Goal: Task Accomplishment & Management: Manage account settings

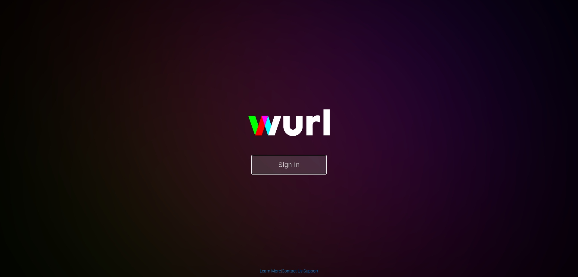
click at [282, 161] on button "Sign In" at bounding box center [289, 165] width 75 height 20
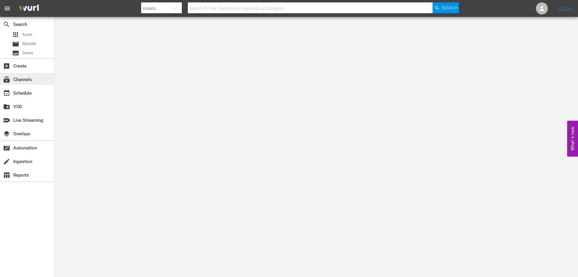
click at [27, 77] on div "subscriptions Channels" at bounding box center [17, 78] width 34 height 5
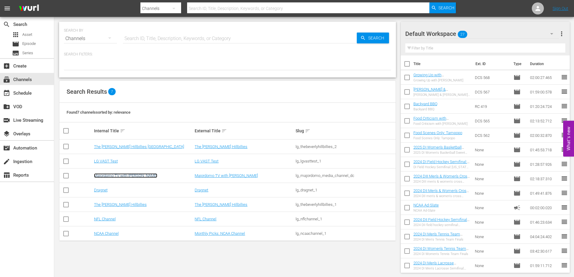
click at [123, 173] on link "Majordomo TV with [PERSON_NAME]" at bounding box center [125, 175] width 63 height 5
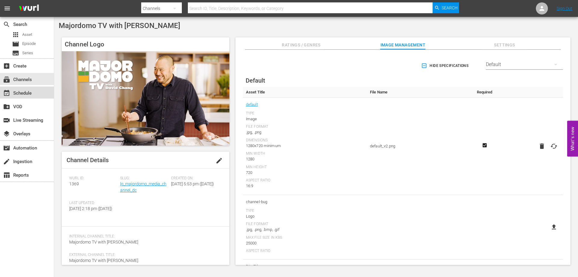
click at [16, 94] on div "event_available Schedule" at bounding box center [17, 91] width 34 height 5
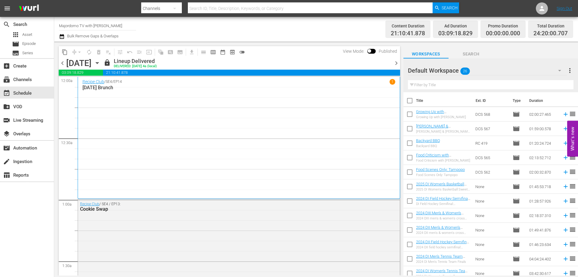
click at [101, 64] on icon "button" at bounding box center [97, 63] width 7 height 7
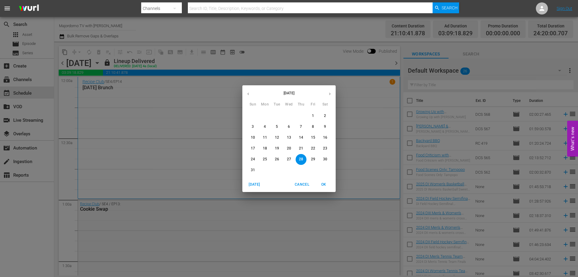
click at [252, 169] on p "31" at bounding box center [253, 169] width 4 height 5
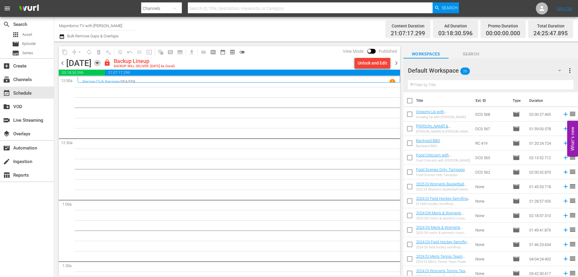
click at [98, 63] on icon "button" at bounding box center [97, 63] width 3 height 2
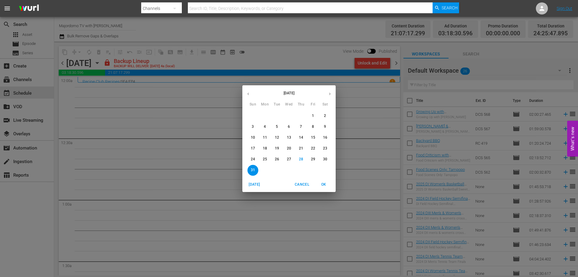
click at [312, 158] on p "29" at bounding box center [313, 159] width 4 height 5
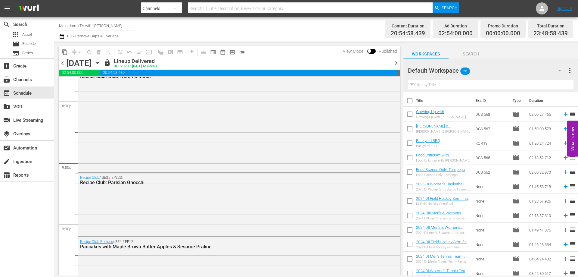
scroll to position [2891, 0]
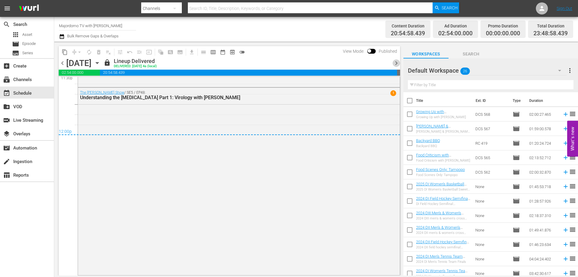
click at [395, 64] on span "chevron_right" at bounding box center [397, 63] width 8 height 8
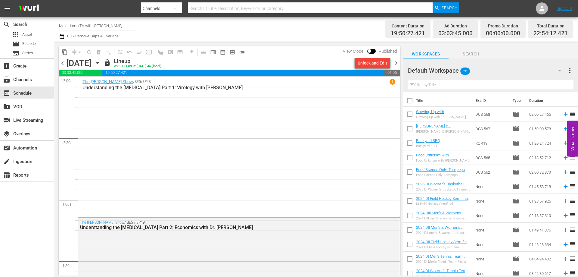
click at [396, 64] on span "chevron_right" at bounding box center [397, 63] width 8 height 8
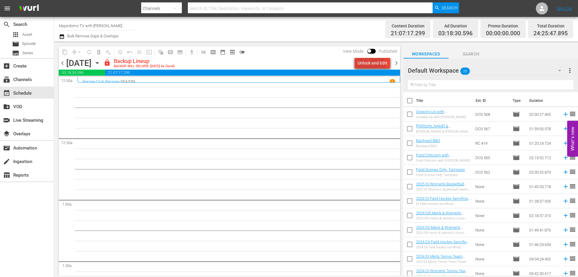
click at [373, 64] on div "Unlock and Edit" at bounding box center [373, 63] width 30 height 11
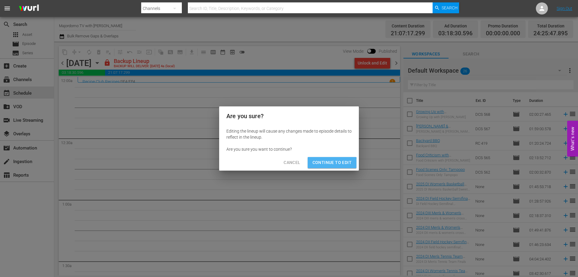
click at [324, 164] on span "Continue to Edit" at bounding box center [332, 163] width 39 height 8
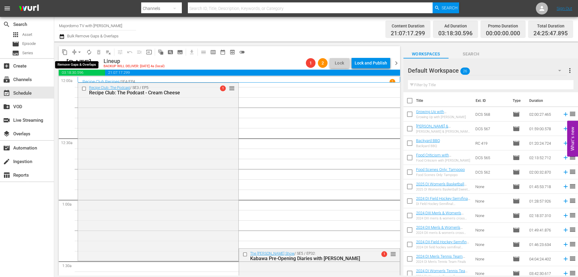
click at [77, 50] on span "arrow_drop_down" at bounding box center [80, 52] width 6 height 6
click at [78, 83] on li "Align to End of Previous Day" at bounding box center [79, 84] width 63 height 10
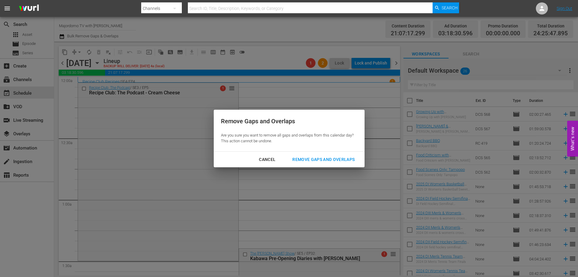
click at [295, 162] on div "Remove Gaps and Overlaps" at bounding box center [324, 160] width 72 height 8
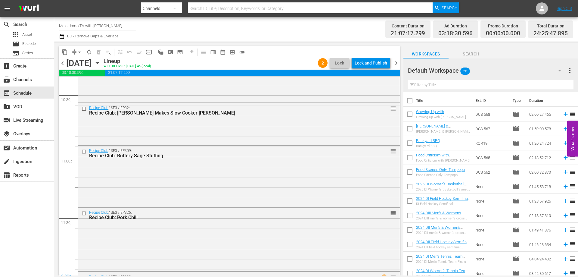
scroll to position [2809, 0]
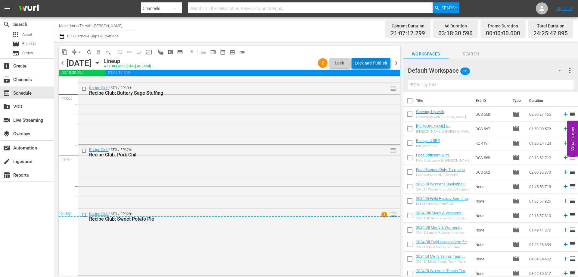
click at [365, 61] on div "Lock and Publish" at bounding box center [371, 63] width 33 height 11
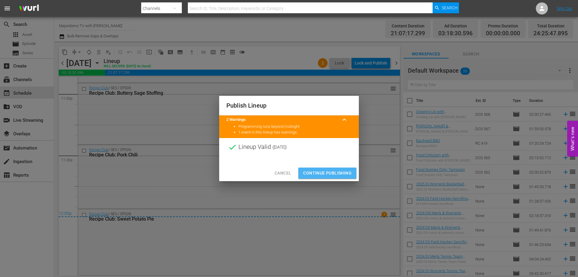
click at [325, 174] on span "Continue Publishing" at bounding box center [327, 173] width 48 height 8
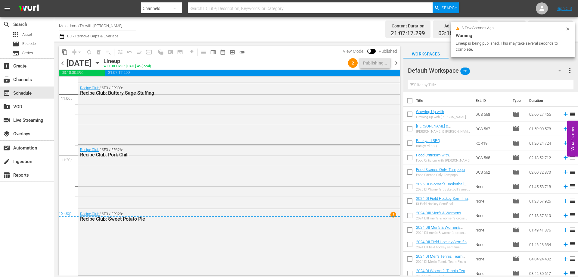
click at [567, 28] on icon at bounding box center [568, 28] width 3 height 3
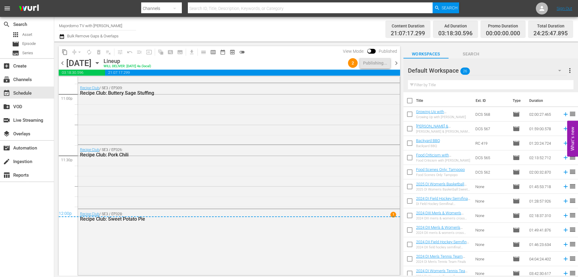
click at [562, 73] on icon "button" at bounding box center [559, 70] width 7 height 7
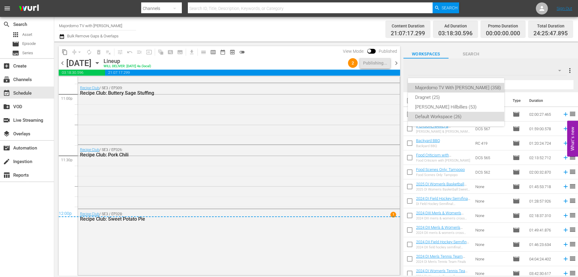
click at [487, 88] on div "Majordomo TV With [PERSON_NAME] (358)" at bounding box center [458, 88] width 86 height 10
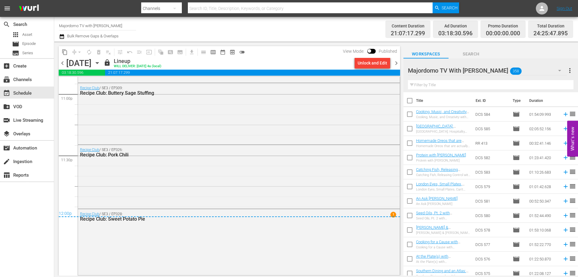
click at [396, 62] on span "chevron_right" at bounding box center [397, 63] width 8 height 8
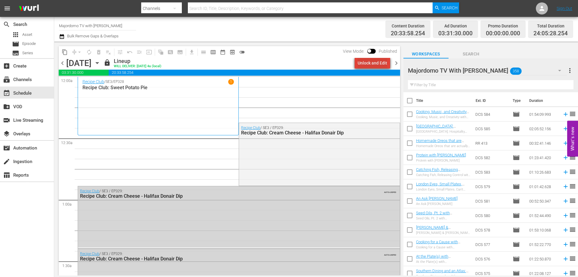
click at [377, 66] on div "Unlock and Edit" at bounding box center [373, 63] width 30 height 11
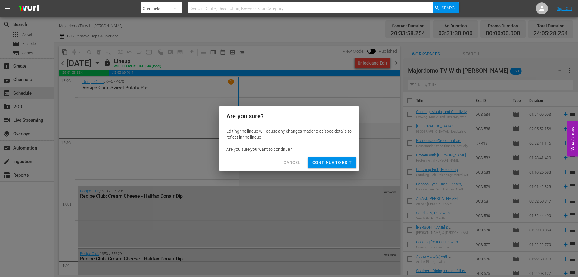
click at [348, 162] on span "Continue to Edit" at bounding box center [332, 163] width 39 height 8
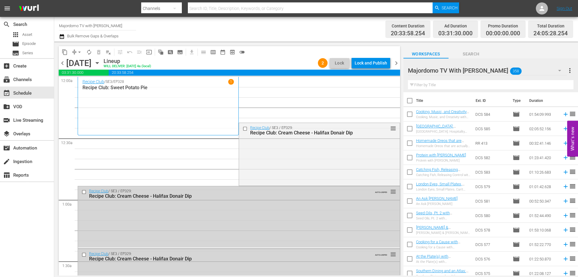
click at [396, 62] on span "chevron_right" at bounding box center [397, 63] width 8 height 8
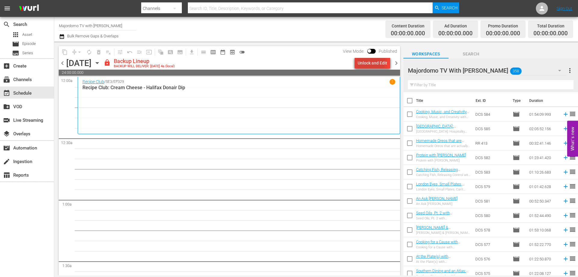
click at [369, 61] on div "Unlock and Edit" at bounding box center [373, 63] width 30 height 11
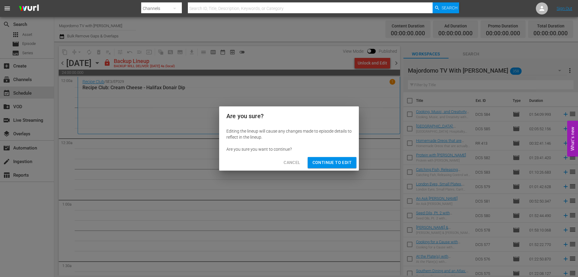
click at [328, 165] on span "Continue to Edit" at bounding box center [332, 163] width 39 height 8
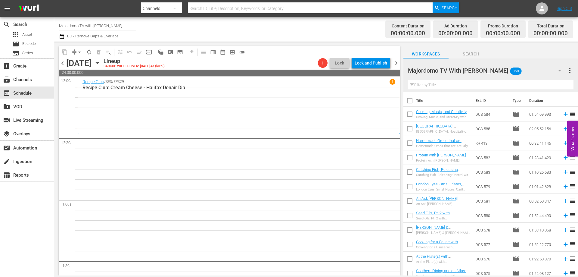
click at [396, 65] on span "chevron_right" at bounding box center [397, 63] width 8 height 8
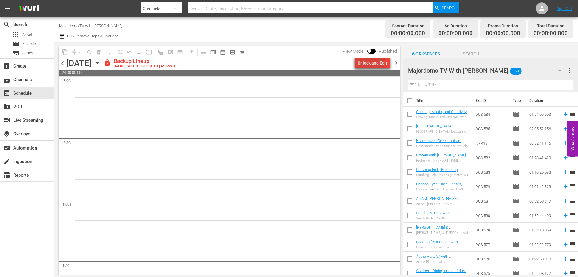
click at [358, 61] on div "Unlock and Edit" at bounding box center [373, 63] width 30 height 11
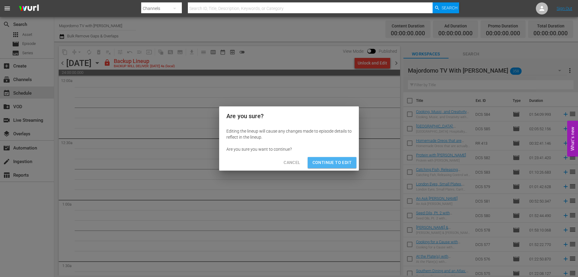
click at [338, 159] on span "Continue to Edit" at bounding box center [332, 163] width 39 height 8
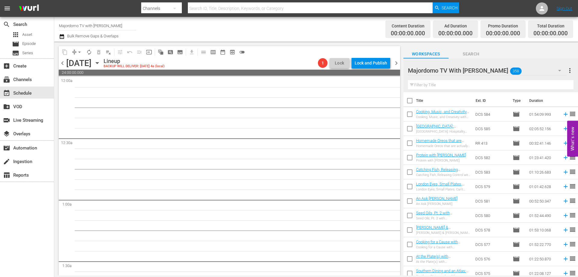
click at [396, 63] on span "chevron_right" at bounding box center [397, 63] width 8 height 8
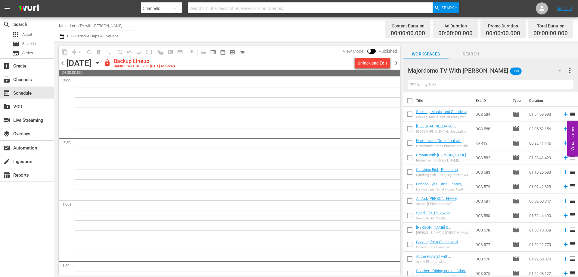
click at [101, 66] on icon "button" at bounding box center [97, 63] width 7 height 7
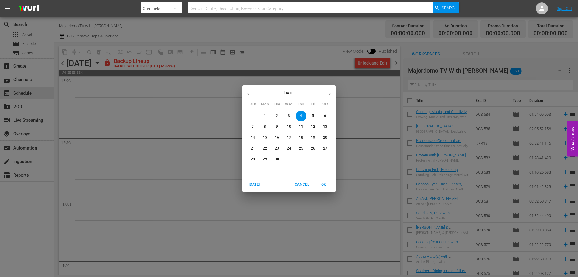
click at [267, 117] on span "1" at bounding box center [265, 115] width 11 height 5
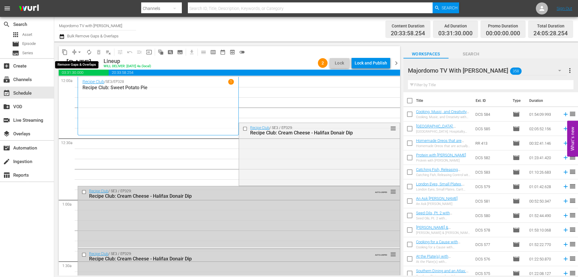
click at [78, 53] on span "arrow_drop_down" at bounding box center [80, 52] width 6 height 6
click at [80, 83] on li "Align to End of Previous Day" at bounding box center [79, 84] width 63 height 10
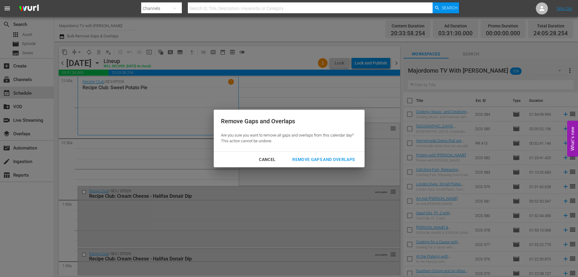
click at [307, 152] on div "Cancel Remove Gaps and Overlaps" at bounding box center [289, 160] width 151 height 16
click at [304, 157] on div "Remove Gaps and Overlaps" at bounding box center [324, 160] width 72 height 8
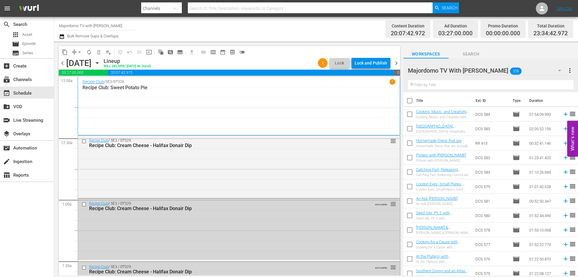
click at [63, 64] on span "chevron_left" at bounding box center [63, 63] width 8 height 8
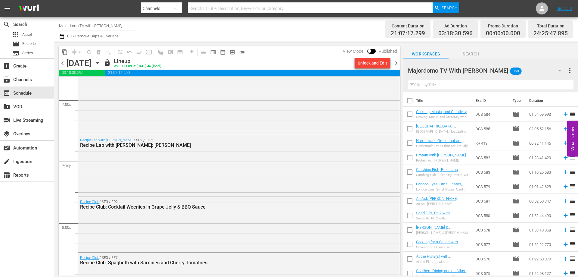
scroll to position [2809, 0]
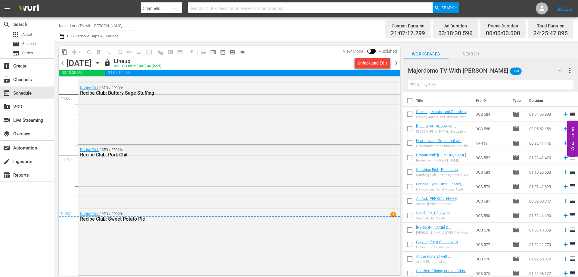
click at [397, 63] on span "chevron_right" at bounding box center [397, 63] width 8 height 8
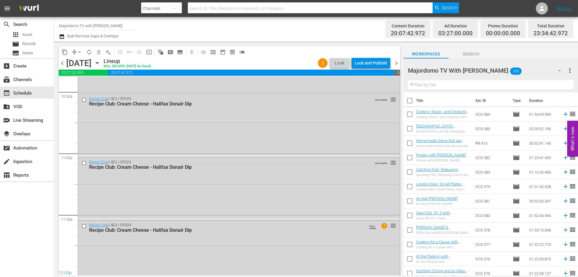
scroll to position [2758, 0]
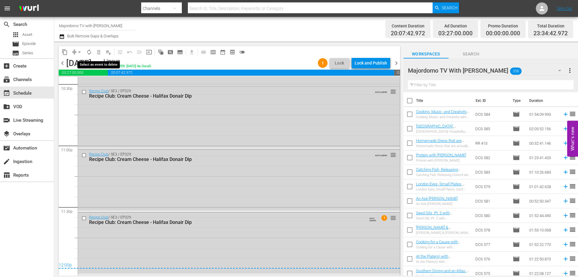
click at [100, 52] on span "delete_forever_outlined" at bounding box center [99, 52] width 10 height 10
click at [98, 55] on span "delete_forever_outlined" at bounding box center [99, 52] width 10 height 10
click at [108, 55] on span "playlist_remove_outlined" at bounding box center [108, 52] width 6 height 6
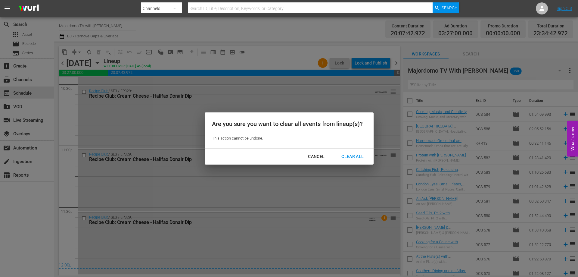
click at [348, 158] on div "Clear All" at bounding box center [353, 157] width 32 height 8
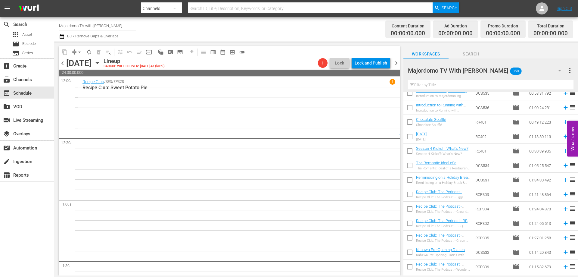
scroll to position [1146, 0]
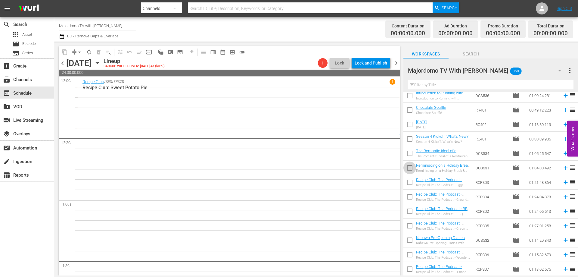
click at [411, 170] on input "checkbox" at bounding box center [410, 169] width 13 height 13
checkbox input "true"
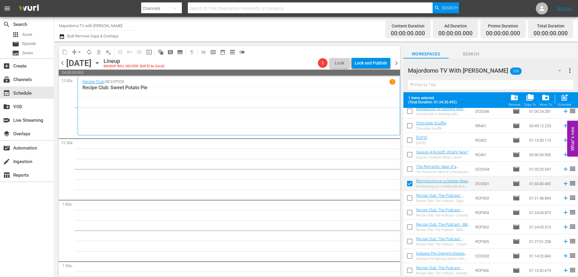
click at [409, 226] on input "checkbox" at bounding box center [410, 228] width 13 height 13
checkbox input "true"
click at [409, 269] on input "checkbox" at bounding box center [410, 271] width 13 height 13
checkbox input "true"
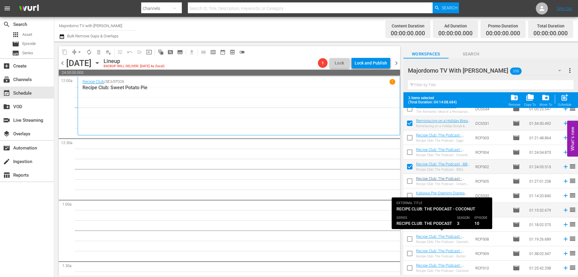
scroll to position [1237, 0]
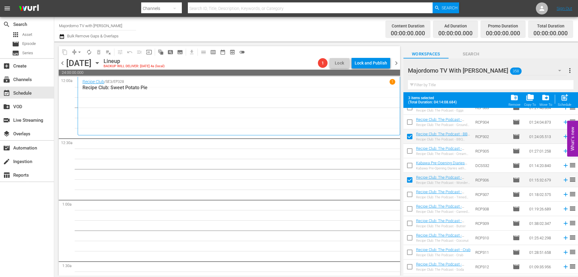
click at [410, 236] on input "checkbox" at bounding box center [410, 239] width 13 height 13
checkbox input "true"
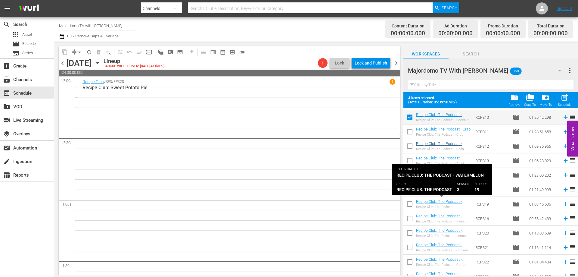
scroll to position [1387, 0]
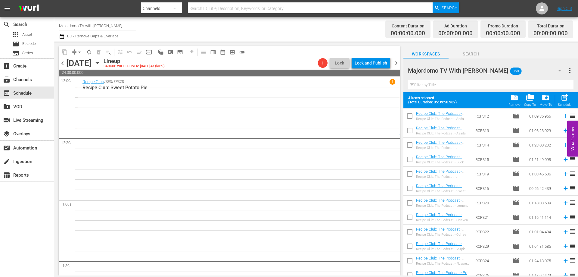
click at [410, 201] on input "checkbox" at bounding box center [410, 204] width 13 height 13
checkbox input "true"
click at [411, 233] on input "checkbox" at bounding box center [410, 233] width 13 height 13
checkbox input "true"
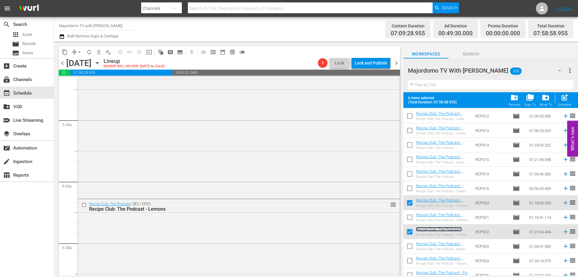
scroll to position [723, 0]
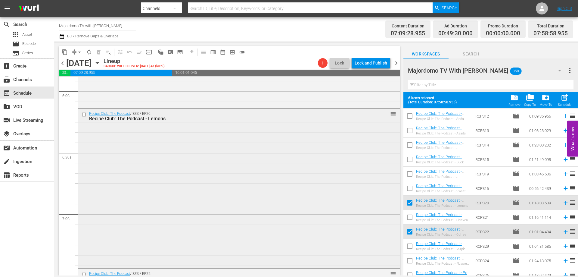
click at [85, 116] on input "checkbox" at bounding box center [85, 114] width 6 height 5
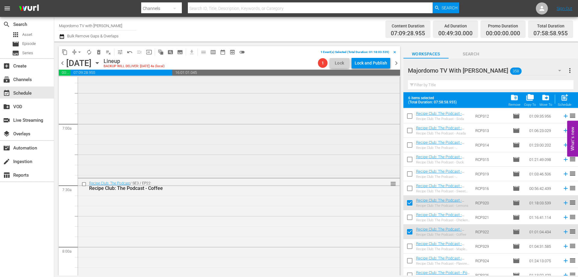
scroll to position [843, 0]
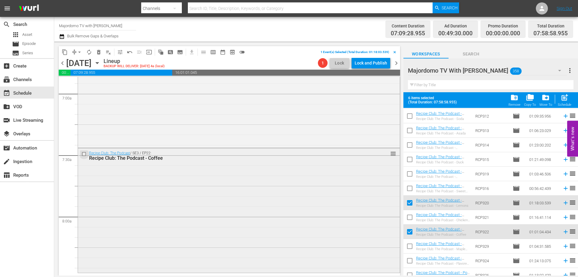
click at [83, 153] on input "checkbox" at bounding box center [85, 154] width 6 height 5
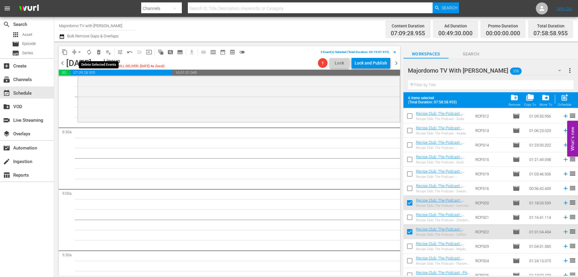
click at [101, 54] on span "delete_forever_outlined" at bounding box center [99, 52] width 6 height 6
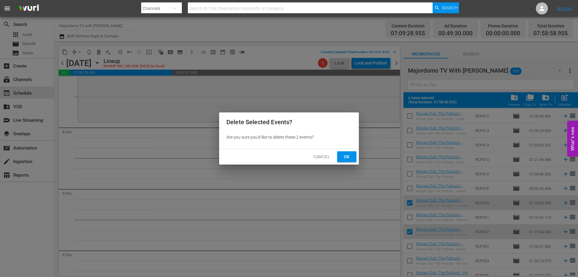
click at [341, 158] on button "Ok" at bounding box center [346, 156] width 19 height 11
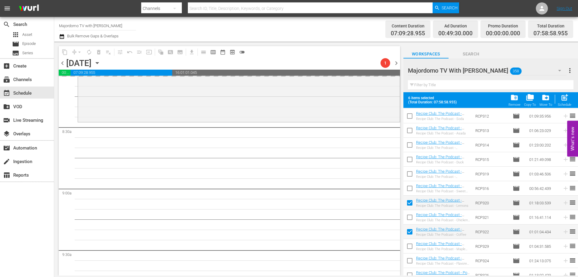
click at [408, 204] on input "checkbox" at bounding box center [410, 204] width 13 height 13
checkbox input "false"
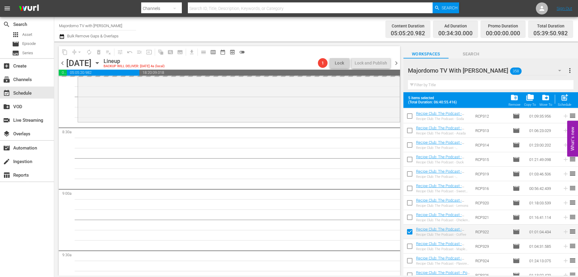
click at [410, 233] on input "checkbox" at bounding box center [410, 233] width 13 height 13
checkbox input "false"
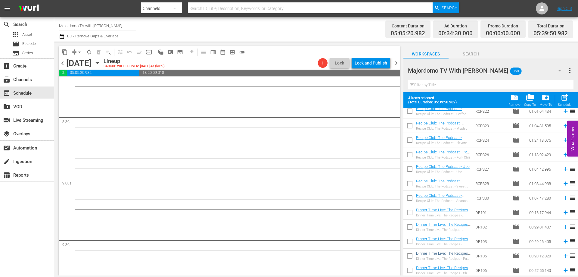
scroll to position [1538, 0]
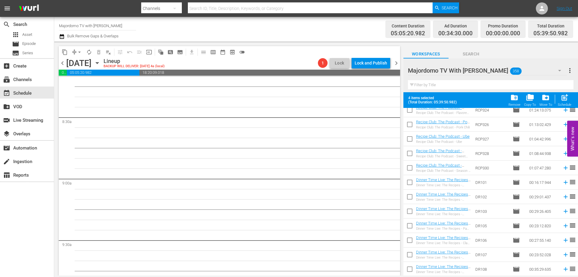
click at [411, 180] on input "checkbox" at bounding box center [410, 183] width 13 height 13
checkbox input "true"
click at [408, 211] on input "checkbox" at bounding box center [410, 212] width 13 height 13
checkbox input "true"
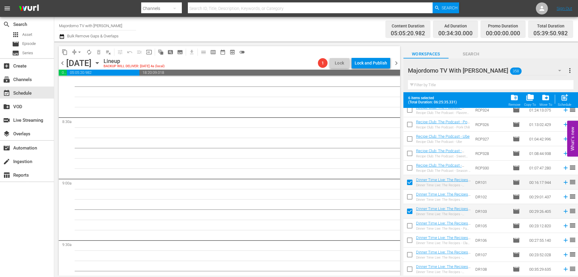
click at [409, 239] on input "checkbox" at bounding box center [410, 241] width 13 height 13
checkbox input "true"
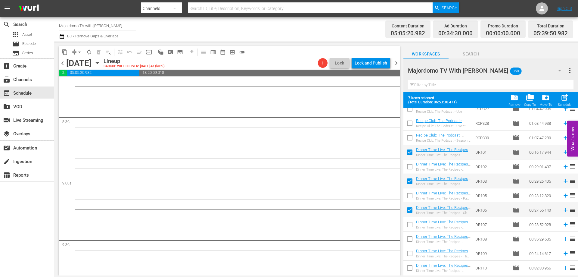
scroll to position [1596, 0]
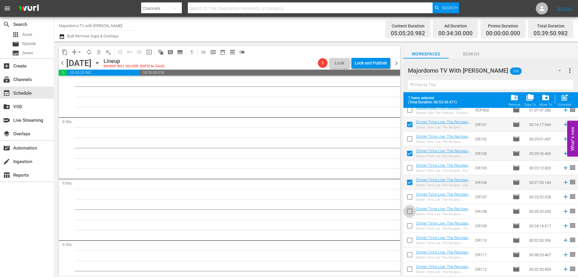
click at [408, 211] on input "checkbox" at bounding box center [410, 212] width 13 height 13
checkbox input "true"
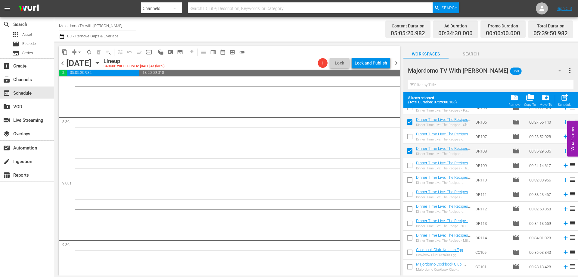
scroll to position [1686, 0]
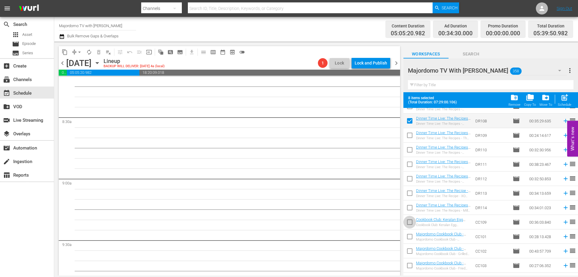
click at [411, 220] on input "checkbox" at bounding box center [410, 223] width 13 height 13
checkbox input "true"
click at [409, 248] on input "checkbox" at bounding box center [410, 252] width 13 height 13
checkbox input "true"
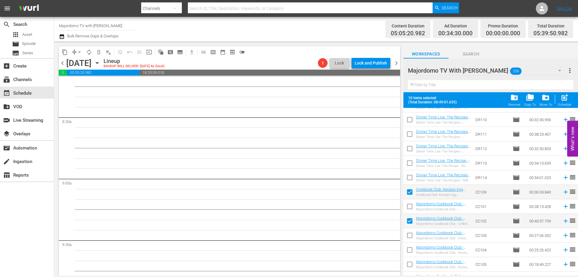
scroll to position [1746, 0]
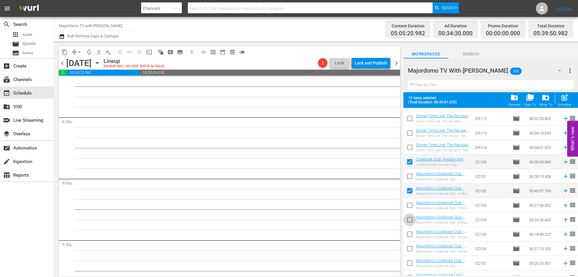
click at [409, 221] on input "checkbox" at bounding box center [410, 220] width 13 height 13
checkbox input "true"
click at [409, 249] on input "checkbox" at bounding box center [410, 249] width 13 height 13
checkbox input "true"
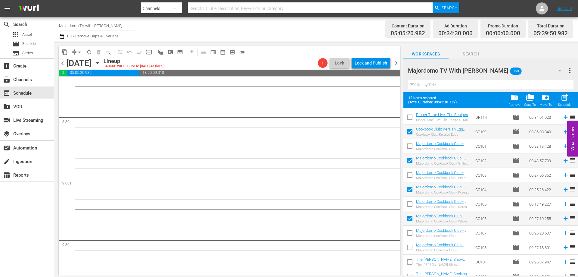
scroll to position [1807, 0]
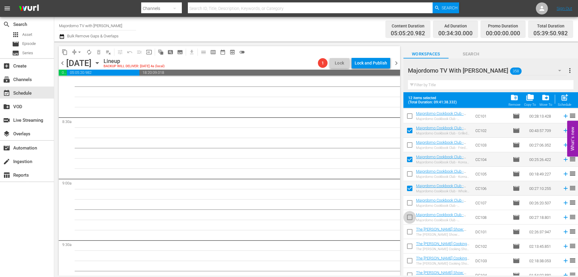
click at [409, 218] on input "checkbox" at bounding box center [410, 218] width 13 height 13
checkbox input "true"
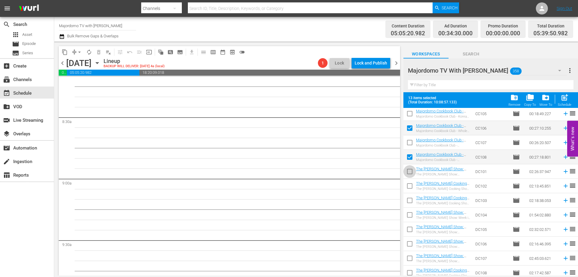
click at [410, 173] on input "checkbox" at bounding box center [410, 172] width 13 height 13
checkbox input "true"
click at [408, 188] on input "checkbox" at bounding box center [410, 187] width 13 height 13
checkbox input "true"
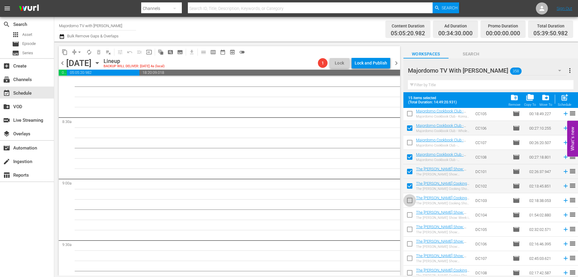
click at [408, 200] on input "checkbox" at bounding box center [410, 201] width 13 height 13
checkbox input "true"
click at [412, 215] on input "checkbox" at bounding box center [410, 216] width 13 height 13
checkbox input "true"
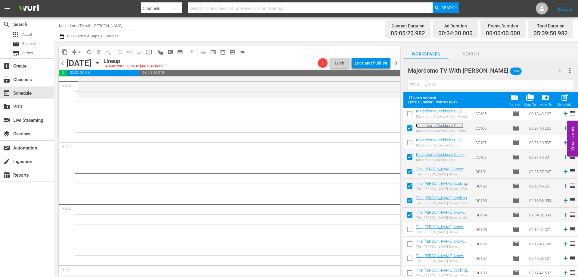
scroll to position [703, 0]
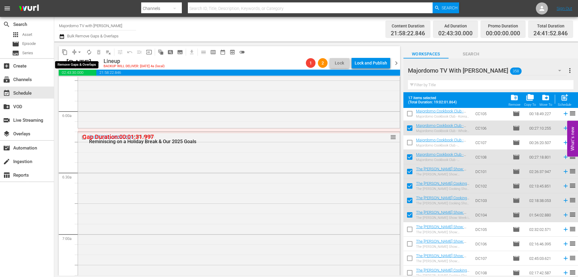
click at [80, 54] on span "arrow_drop_down" at bounding box center [80, 52] width 6 height 6
click at [86, 84] on li "Align to End of Previous Day" at bounding box center [79, 84] width 63 height 10
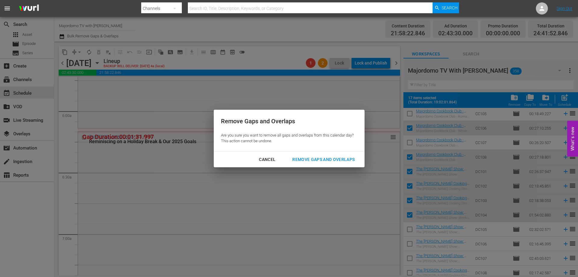
drag, startPoint x: 306, startPoint y: 160, endPoint x: 304, endPoint y: 164, distance: 4.8
click at [306, 161] on div "Remove Gaps and Overlaps" at bounding box center [324, 160] width 72 height 8
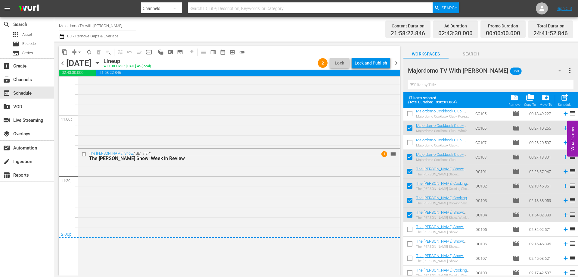
scroll to position [2793, 0]
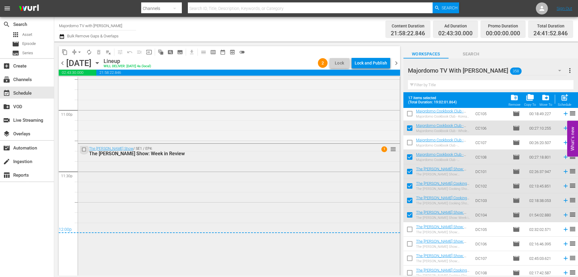
click at [83, 148] on input "checkbox" at bounding box center [85, 149] width 6 height 5
click at [301, 196] on div "Delete Event" at bounding box center [292, 197] width 48 height 8
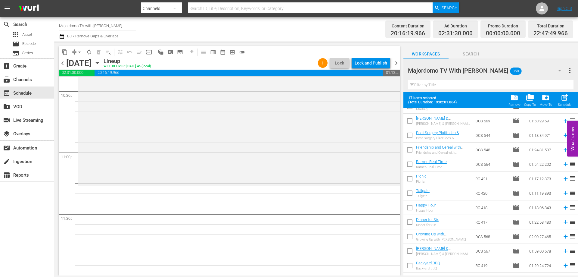
scroll to position [0, 0]
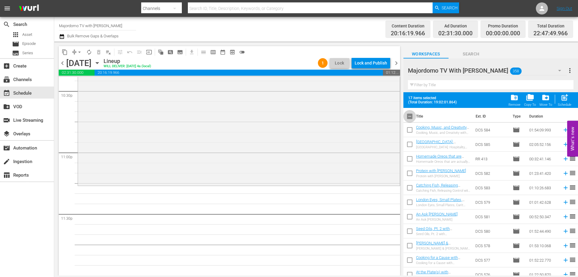
click at [411, 115] on input "checkbox" at bounding box center [410, 117] width 13 height 13
checkbox input "true"
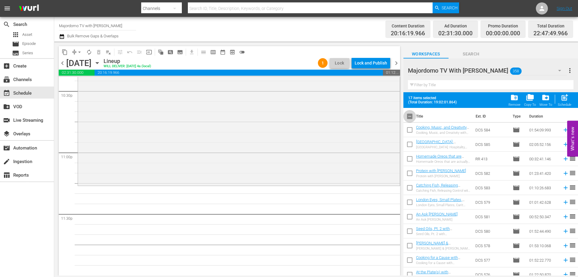
checkbox input "true"
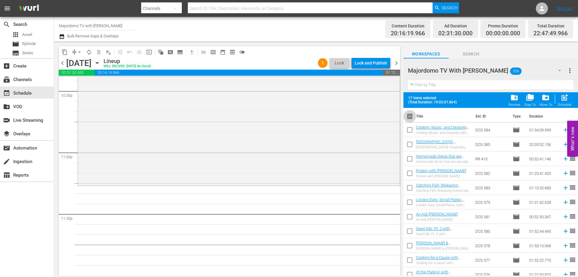
checkbox input "true"
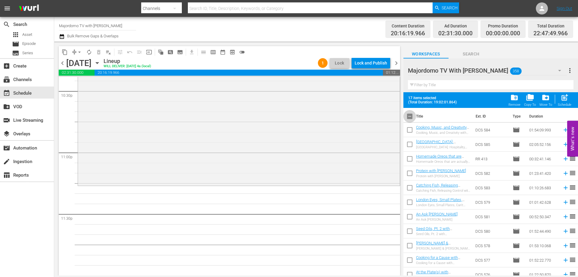
checkbox input "true"
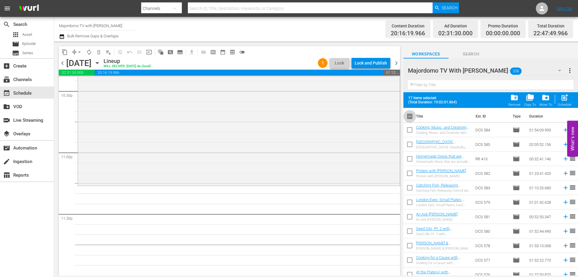
checkbox input "true"
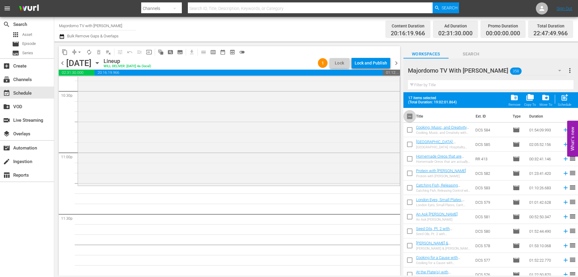
checkbox input "true"
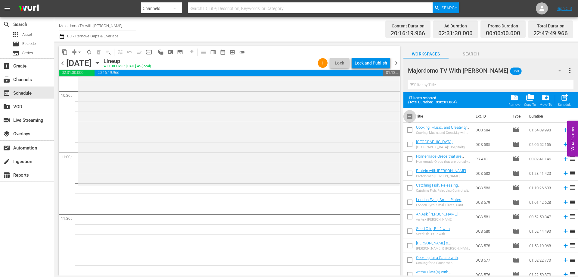
checkbox input "true"
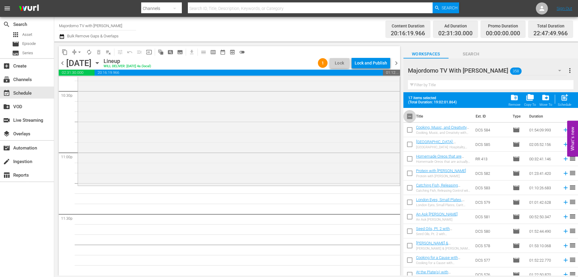
checkbox input "true"
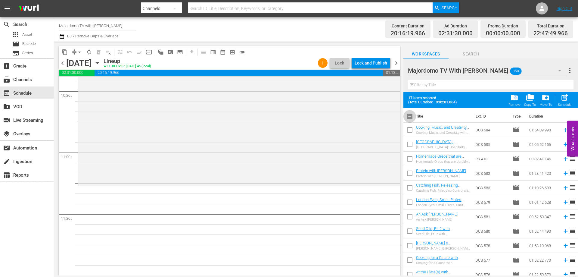
checkbox input "true"
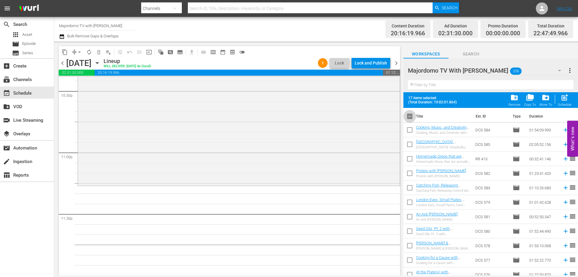
checkbox input "true"
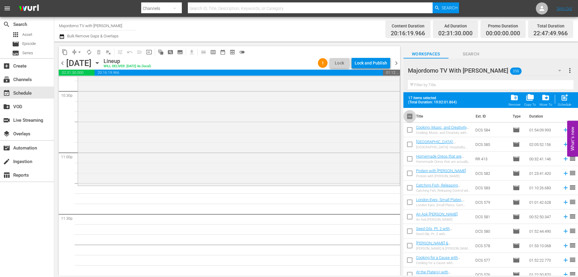
checkbox input "true"
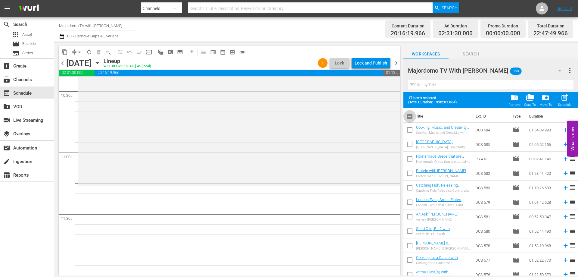
checkbox input "true"
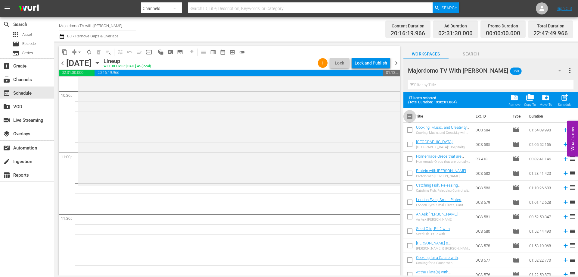
checkbox input "true"
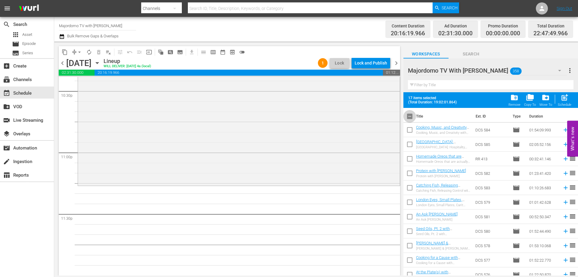
checkbox input "true"
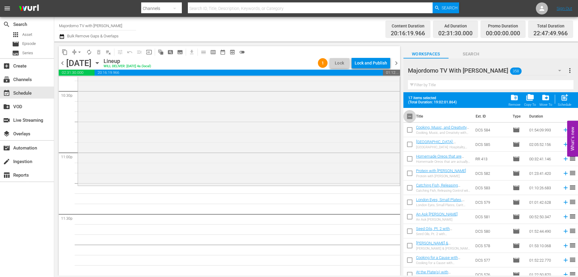
checkbox input "true"
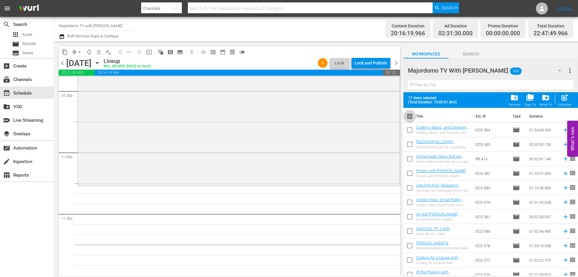
checkbox input "true"
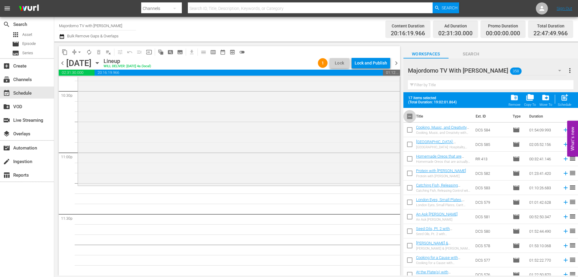
checkbox input "true"
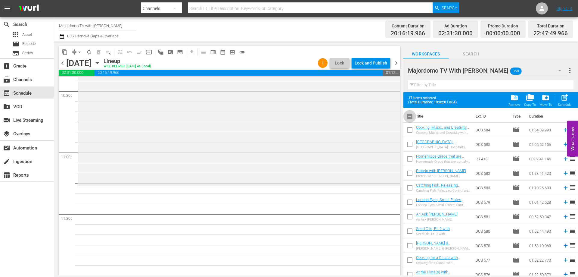
checkbox input "true"
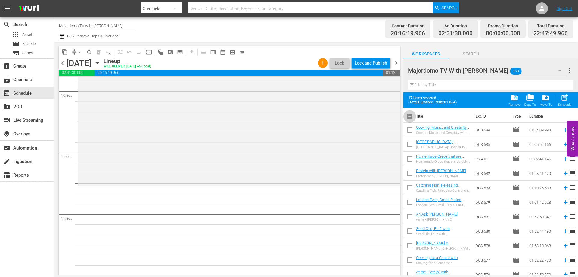
checkbox input "true"
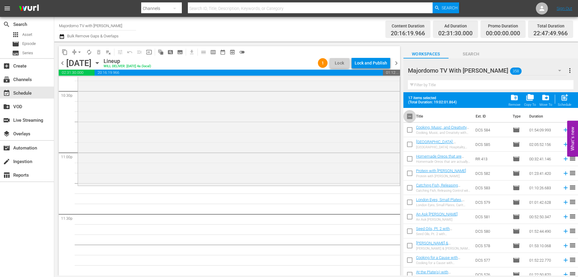
checkbox input "true"
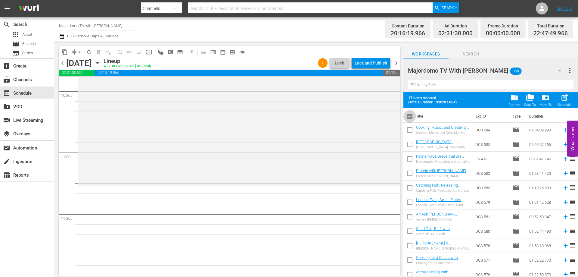
checkbox input "true"
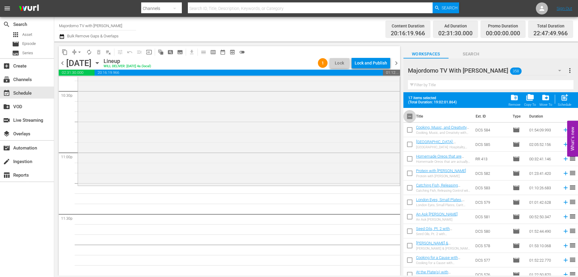
checkbox input "true"
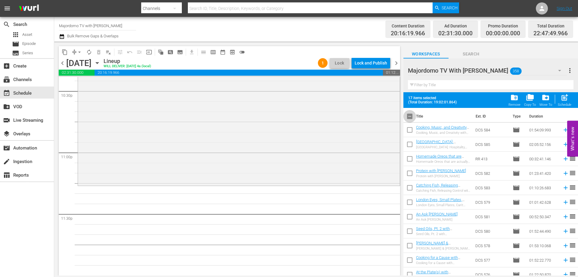
checkbox input "true"
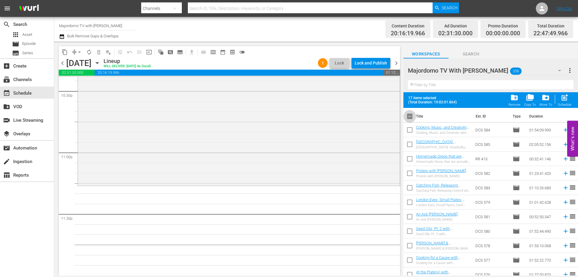
checkbox input "true"
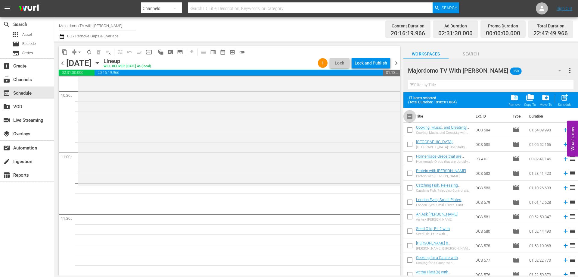
checkbox input "true"
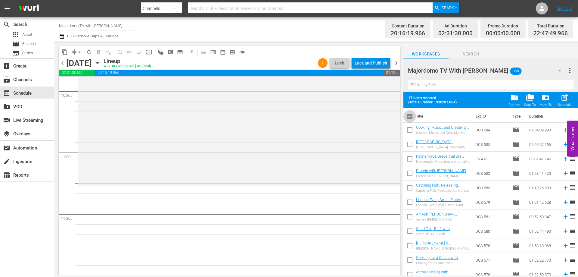
checkbox input "true"
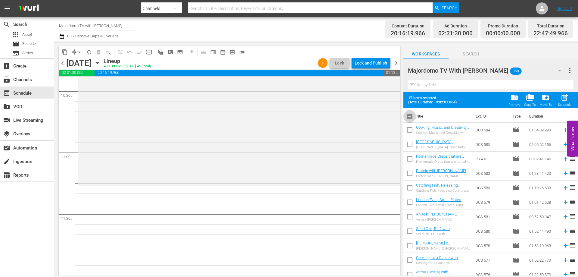
checkbox input "true"
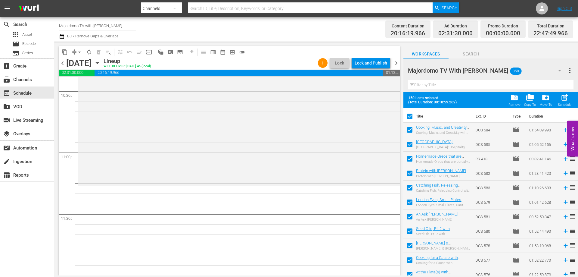
click at [411, 115] on input "checkbox" at bounding box center [410, 117] width 13 height 13
checkbox input "false"
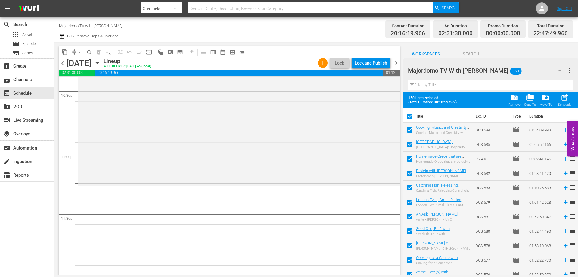
checkbox input "false"
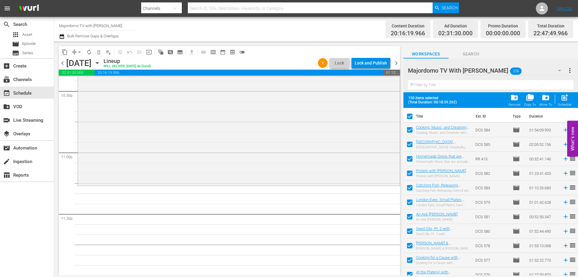
checkbox input "false"
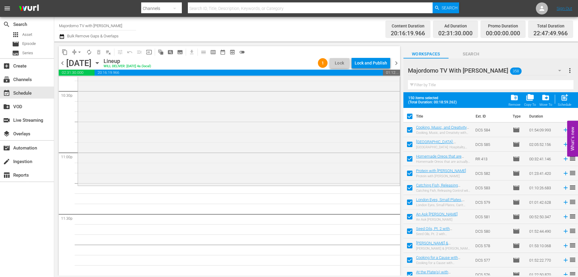
checkbox input "false"
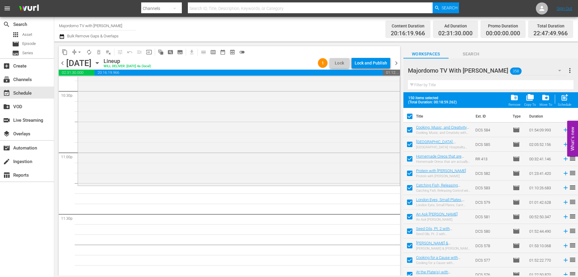
checkbox input "false"
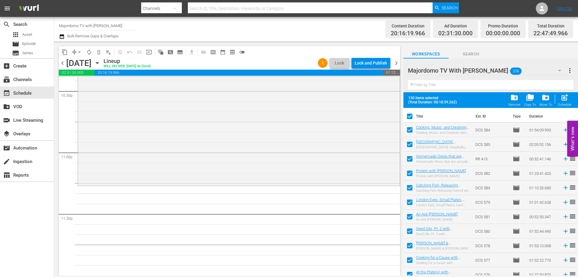
checkbox input "false"
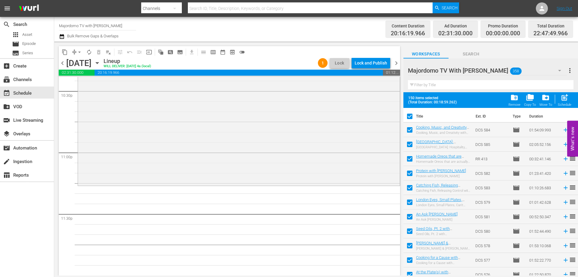
checkbox input "false"
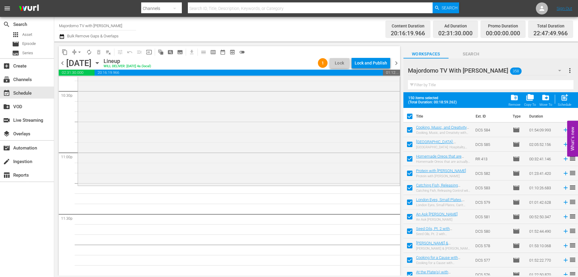
checkbox input "false"
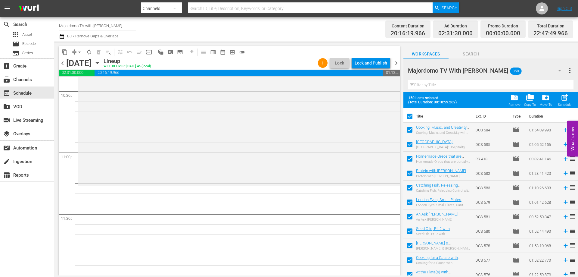
checkbox input "false"
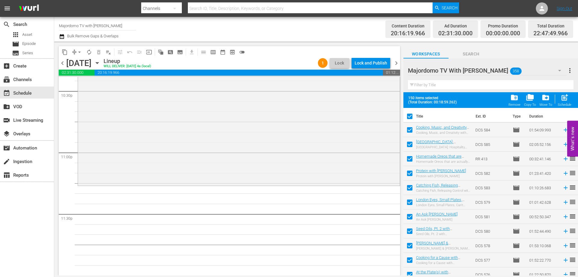
checkbox input "false"
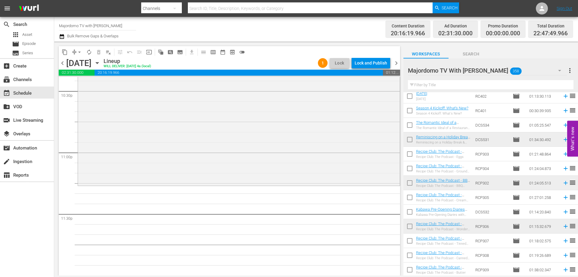
scroll to position [1145, 0]
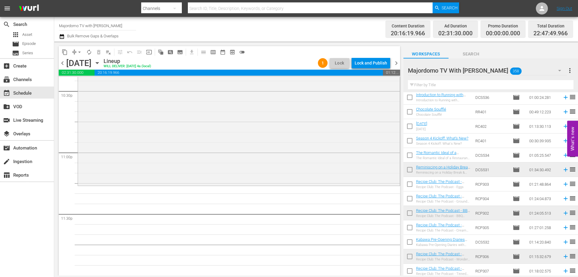
click at [411, 185] on input "checkbox" at bounding box center [410, 185] width 13 height 13
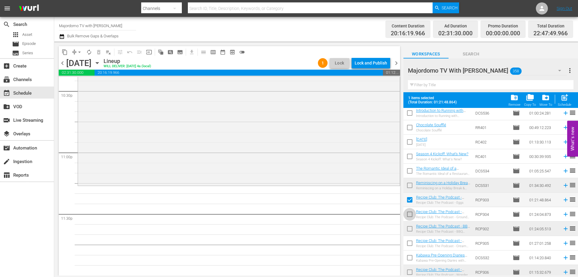
click at [410, 211] on input "checkbox" at bounding box center [410, 215] width 13 height 13
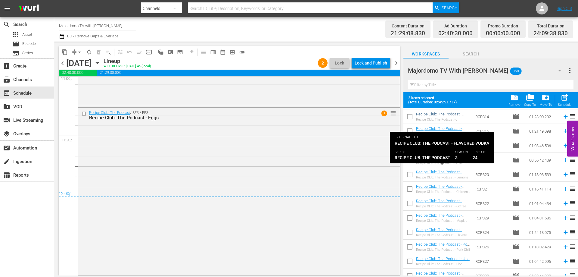
scroll to position [1386, 0]
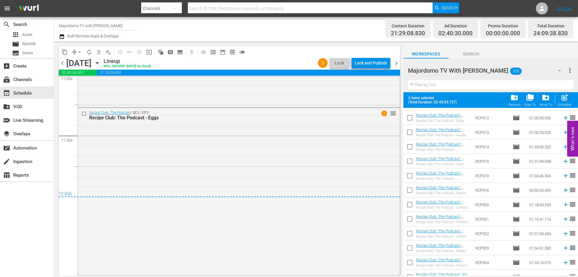
click at [79, 51] on span "arrow_drop_down" at bounding box center [80, 52] width 6 height 6
click at [83, 85] on li "Align to End of Previous Day" at bounding box center [79, 84] width 63 height 10
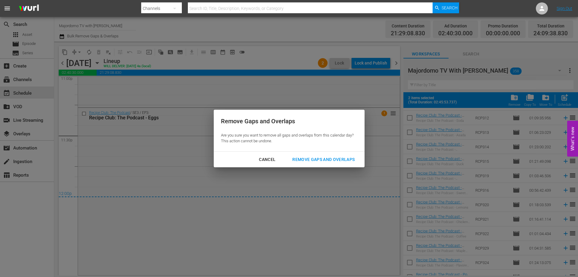
click at [298, 155] on button "Remove Gaps and Overlaps" at bounding box center [323, 159] width 77 height 11
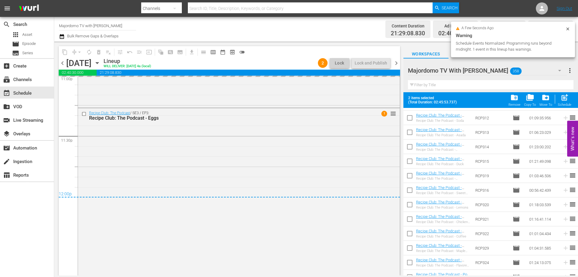
scroll to position [2829, 0]
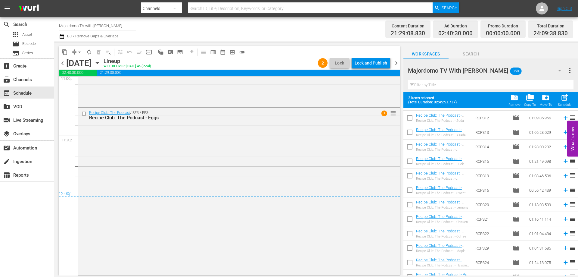
click at [397, 64] on span "chevron_right" at bounding box center [397, 63] width 8 height 8
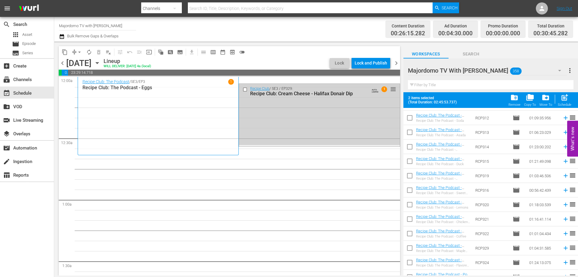
click at [244, 90] on input "checkbox" at bounding box center [246, 89] width 6 height 5
click at [298, 148] on nav "Select Event Recipe Club: The Podcast - Eggs Recipe Club: Cream Cheese - Halifa…" at bounding box center [302, 138] width 48 height 22
click at [298, 145] on div "Delete Event" at bounding box center [303, 143] width 48 height 8
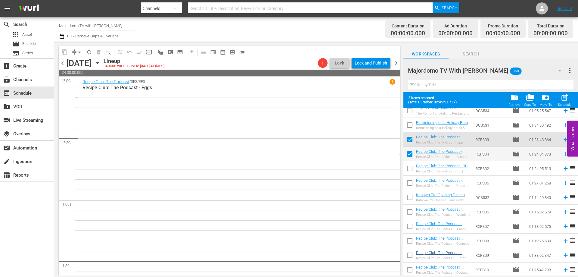
scroll to position [1175, 0]
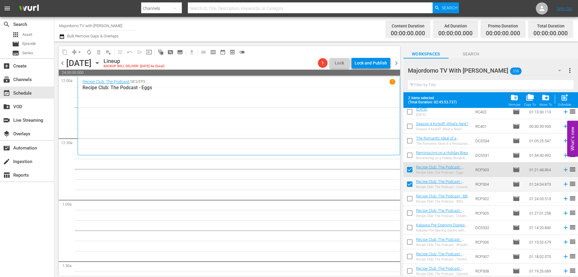
click at [408, 167] on input "checkbox" at bounding box center [410, 170] width 13 height 13
click at [413, 214] on input "checkbox" at bounding box center [410, 214] width 13 height 13
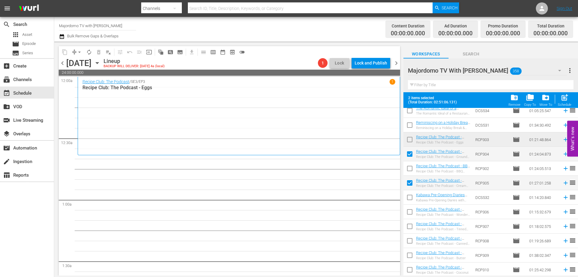
scroll to position [1235, 0]
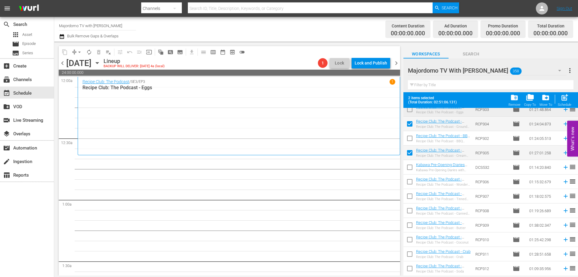
click at [411, 212] on input "checkbox" at bounding box center [410, 211] width 13 height 13
click at [410, 224] on input "checkbox" at bounding box center [410, 226] width 13 height 13
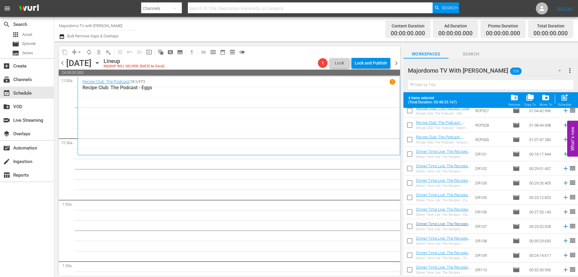
scroll to position [1596, 0]
click at [412, 154] on input "checkbox" at bounding box center [410, 154] width 13 height 13
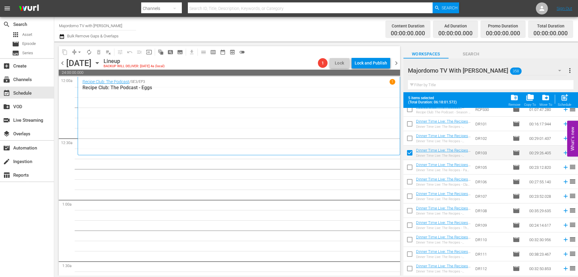
click at [412, 154] on input "checkbox" at bounding box center [410, 154] width 13 height 13
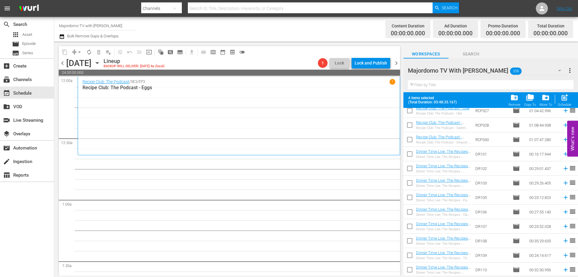
scroll to position [1536, 0]
click at [412, 143] on input "checkbox" at bounding box center [410, 142] width 13 height 13
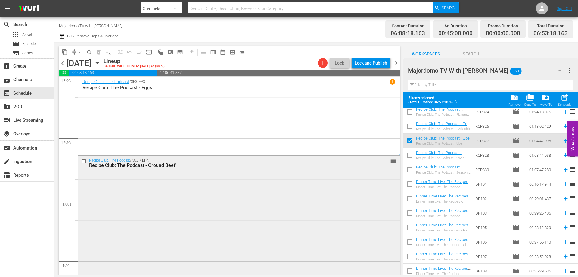
click at [307, 246] on div "Recipe Club: The Podcast / SE3 / EP4: Recipe Club: The Podcast - Ground Beef re…" at bounding box center [239, 240] width 322 height 170
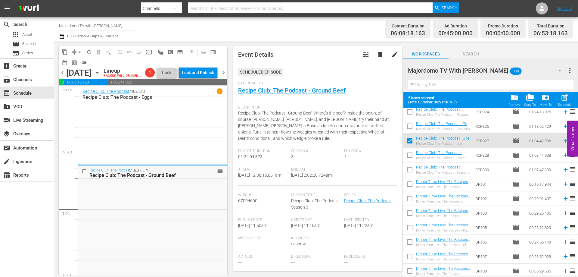
click at [66, 77] on span "chevron_left" at bounding box center [63, 73] width 8 height 8
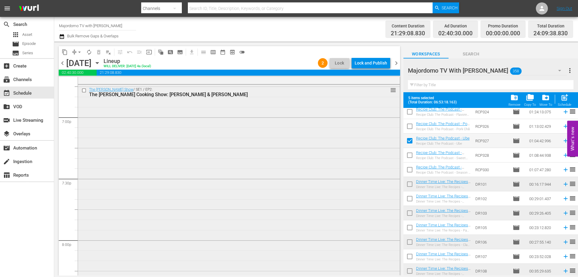
scroll to position [2309, 0]
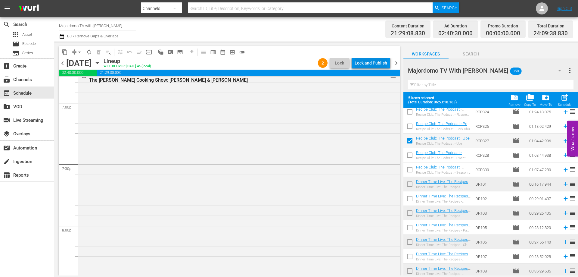
click at [381, 63] on div "Lock and Publish" at bounding box center [371, 63] width 33 height 11
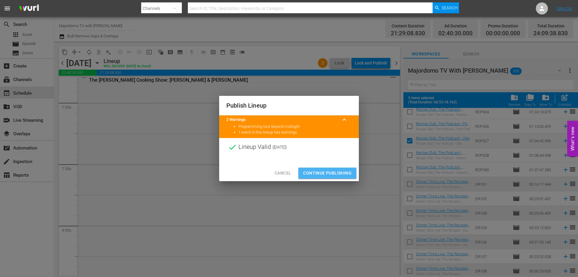
click at [328, 175] on span "Continue Publishing" at bounding box center [327, 173] width 48 height 8
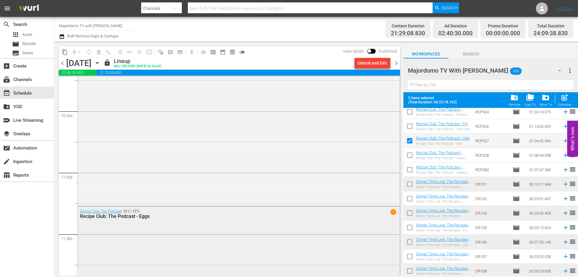
scroll to position [2829, 0]
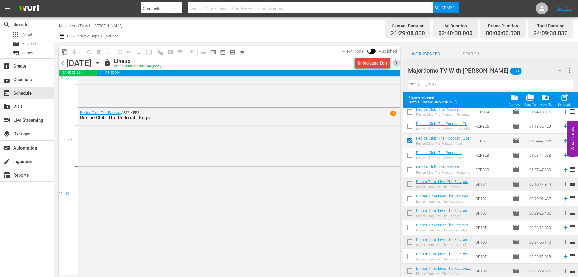
click at [396, 63] on span "chevron_right" at bounding box center [397, 63] width 8 height 8
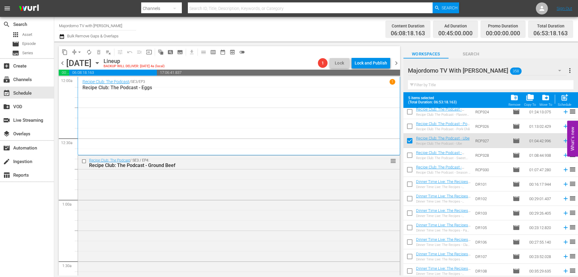
click at [60, 62] on span "chevron_left" at bounding box center [63, 63] width 8 height 8
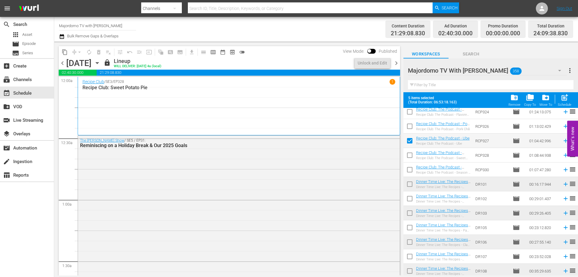
click at [62, 65] on span "chevron_left" at bounding box center [63, 63] width 8 height 8
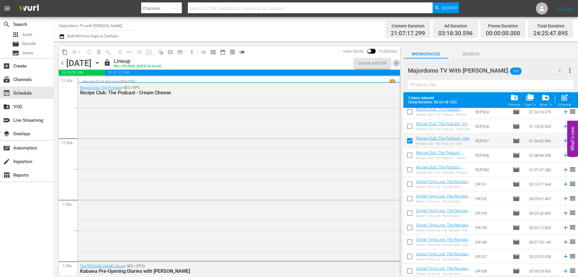
click at [397, 63] on span "chevron_right" at bounding box center [397, 63] width 8 height 8
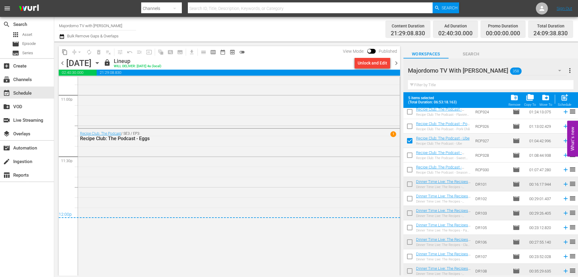
scroll to position [2829, 0]
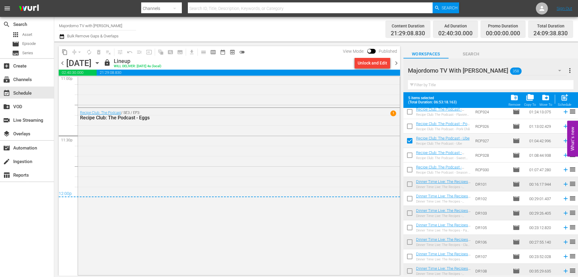
click at [395, 62] on span "chevron_right" at bounding box center [397, 63] width 8 height 8
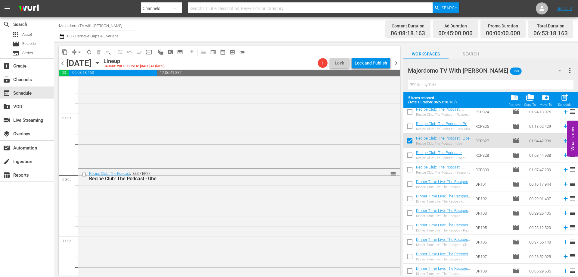
scroll to position [696, 0]
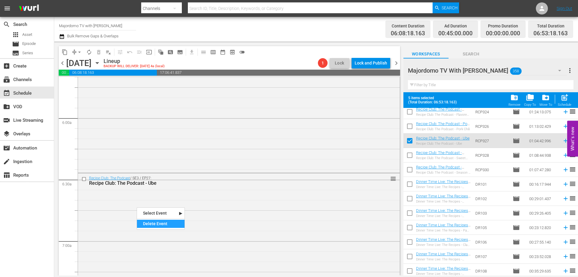
click at [172, 223] on div "Delete Event" at bounding box center [161, 224] width 48 height 8
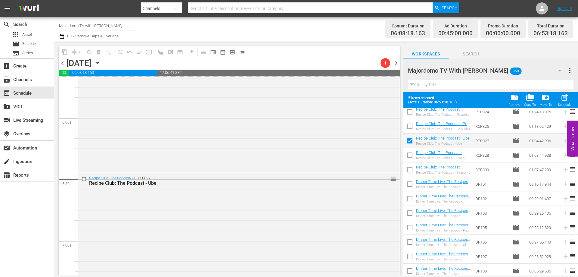
click at [410, 141] on input "checkbox" at bounding box center [410, 142] width 13 height 13
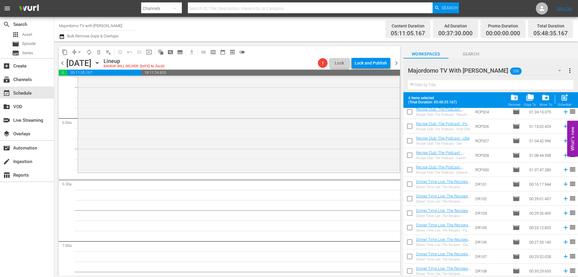
scroll to position [1566, 0]
click at [409, 167] on input "checkbox" at bounding box center [410, 169] width 13 height 13
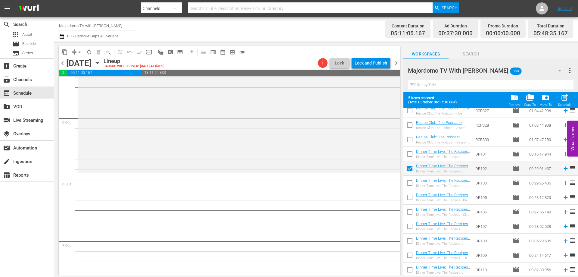
click at [410, 198] on input "checkbox" at bounding box center [410, 198] width 13 height 13
click at [411, 225] on input "checkbox" at bounding box center [410, 227] width 13 height 13
click at [411, 253] on input "checkbox" at bounding box center [410, 256] width 13 height 13
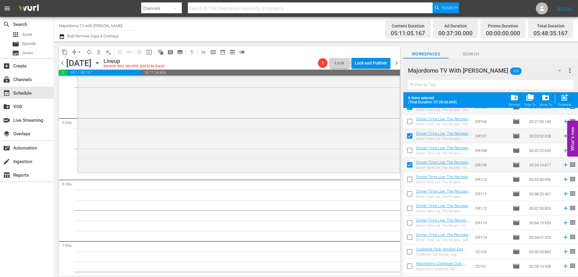
scroll to position [1687, 0]
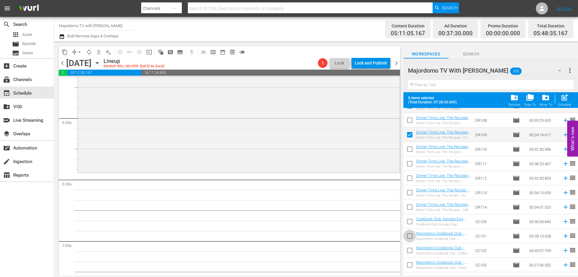
click at [410, 236] on input "checkbox" at bounding box center [410, 237] width 13 height 13
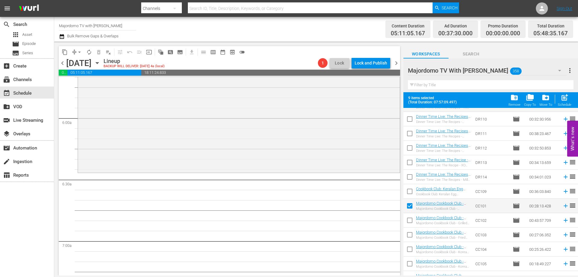
scroll to position [1747, 0]
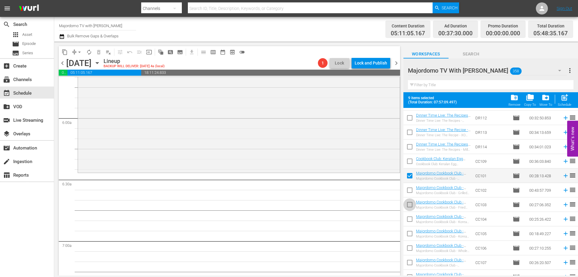
click at [408, 207] on input "checkbox" at bounding box center [410, 205] width 13 height 13
click at [411, 232] on input "checkbox" at bounding box center [410, 234] width 13 height 13
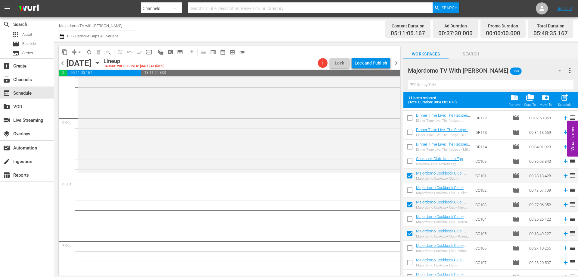
scroll to position [1777, 0]
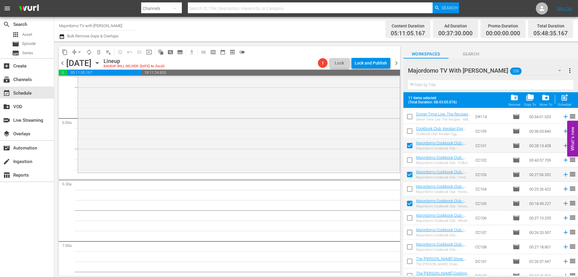
click at [411, 232] on input "checkbox" at bounding box center [410, 233] width 13 height 13
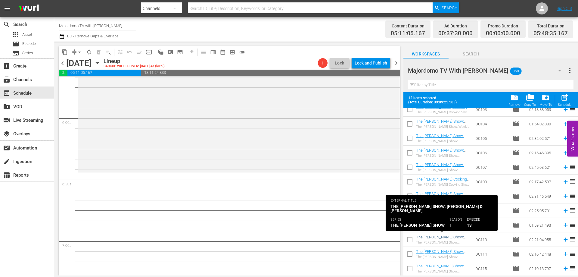
scroll to position [2018, 0]
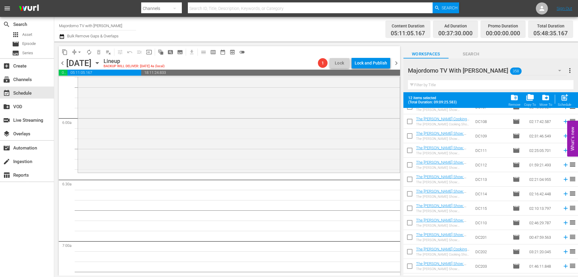
click at [409, 238] on input "checkbox" at bounding box center [410, 238] width 13 height 13
click at [410, 251] on input "checkbox" at bounding box center [410, 252] width 13 height 13
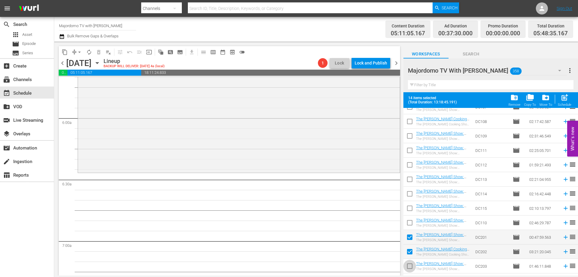
click at [410, 266] on input "checkbox" at bounding box center [410, 267] width 13 height 13
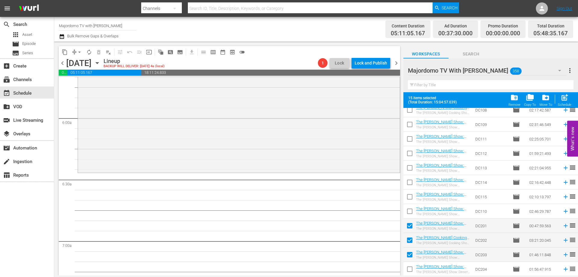
scroll to position [2090, 0]
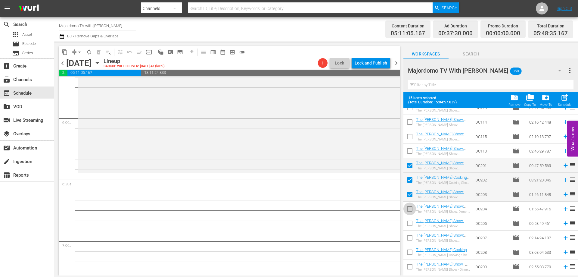
click at [408, 208] on input "checkbox" at bounding box center [410, 210] width 13 height 13
